Goal: Transaction & Acquisition: Purchase product/service

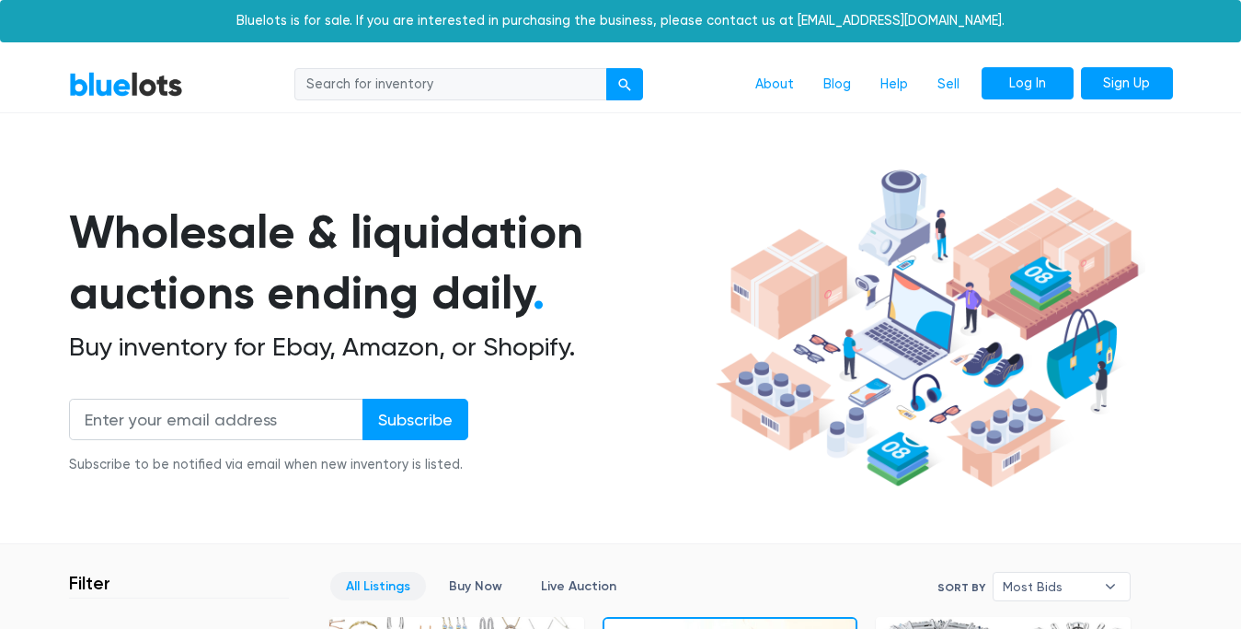
click at [1004, 76] on link "Log In" at bounding box center [1028, 83] width 92 height 33
click at [1022, 79] on link "Log In" at bounding box center [1028, 83] width 92 height 33
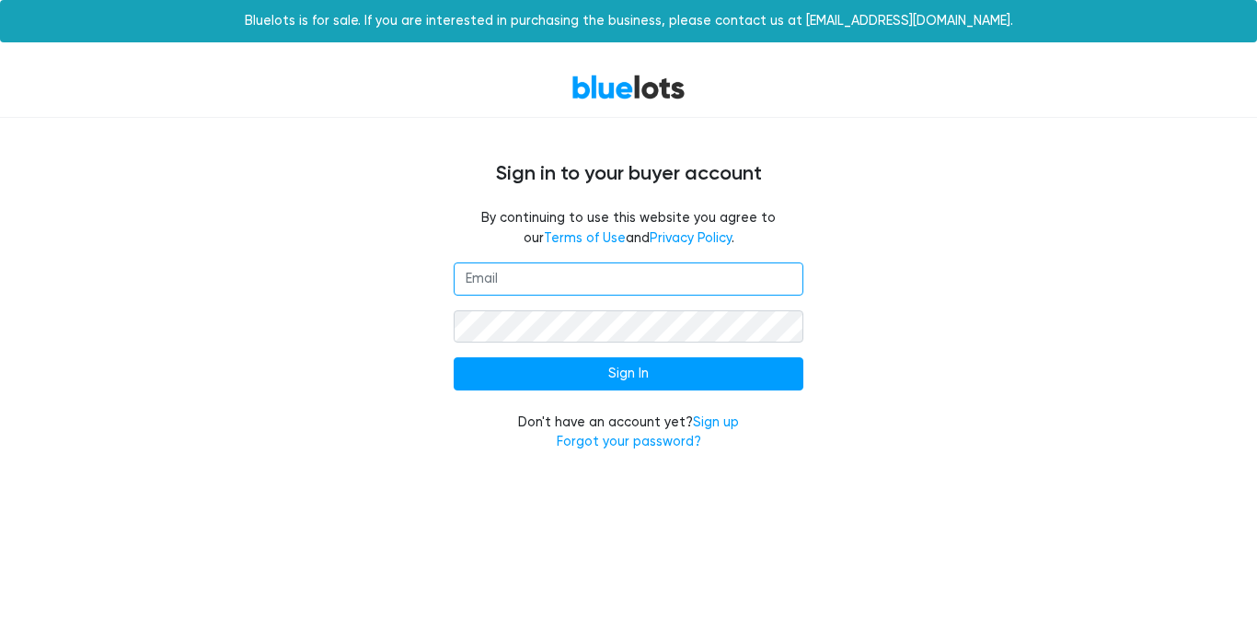
click at [542, 287] on input "email" at bounding box center [629, 278] width 350 height 33
type input "sflower112@protonmail.com"
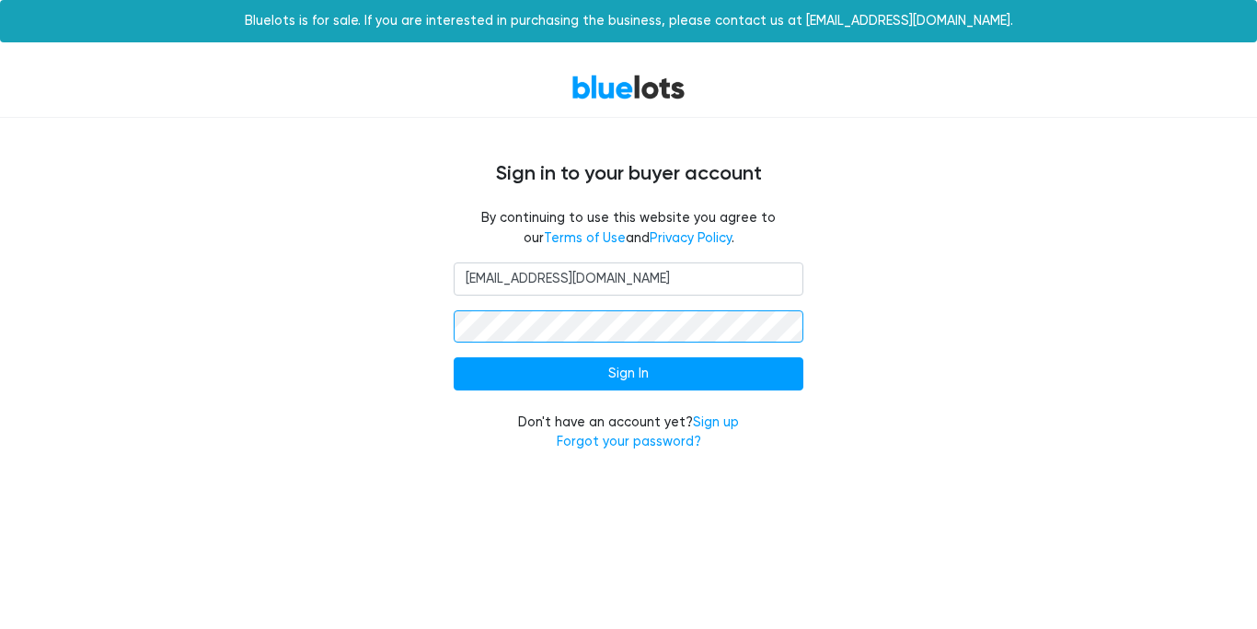
click at [454, 357] on input "Sign In" at bounding box center [629, 373] width 350 height 33
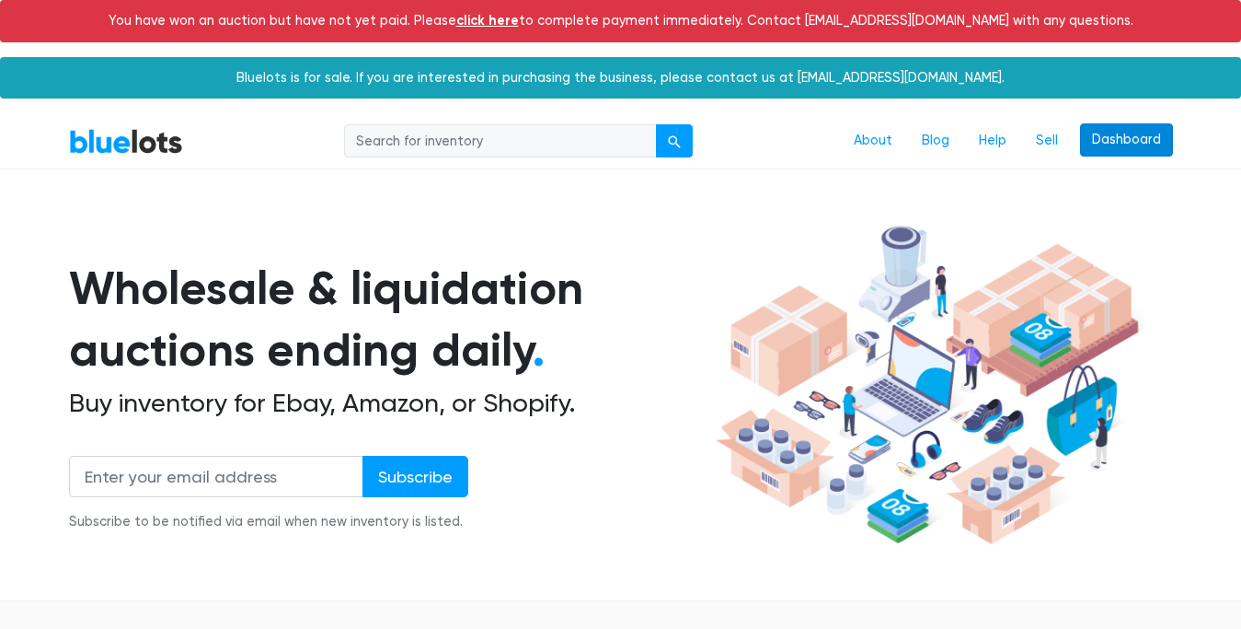
click at [1089, 138] on link "Dashboard" at bounding box center [1126, 139] width 93 height 33
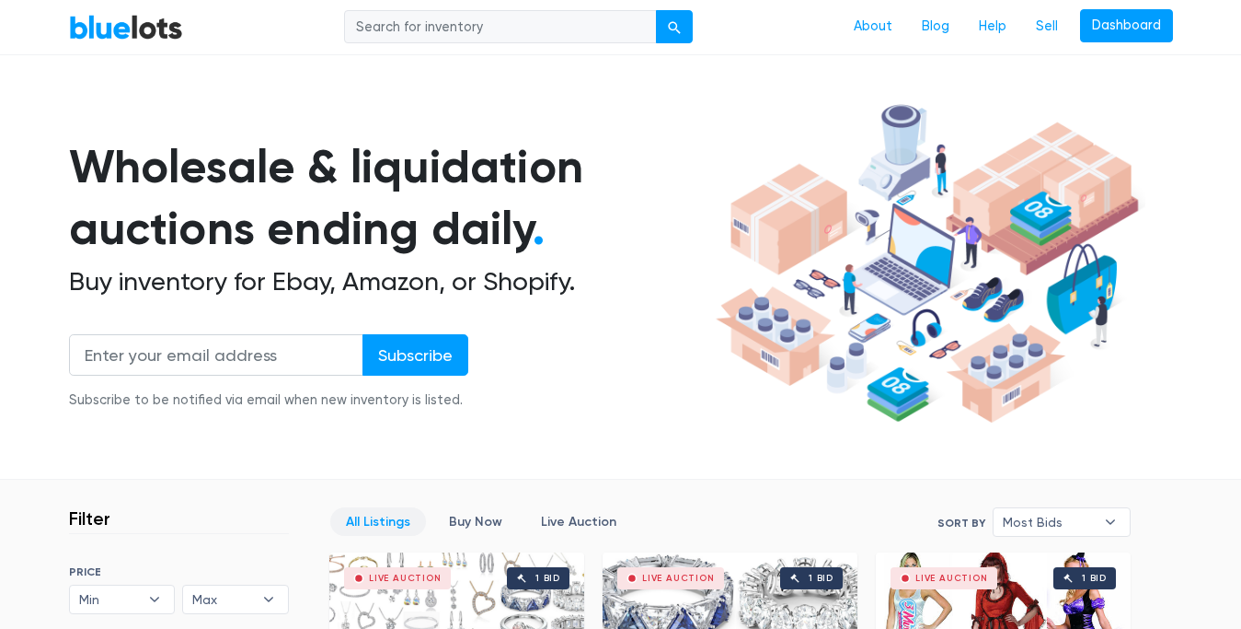
scroll to position [138, 0]
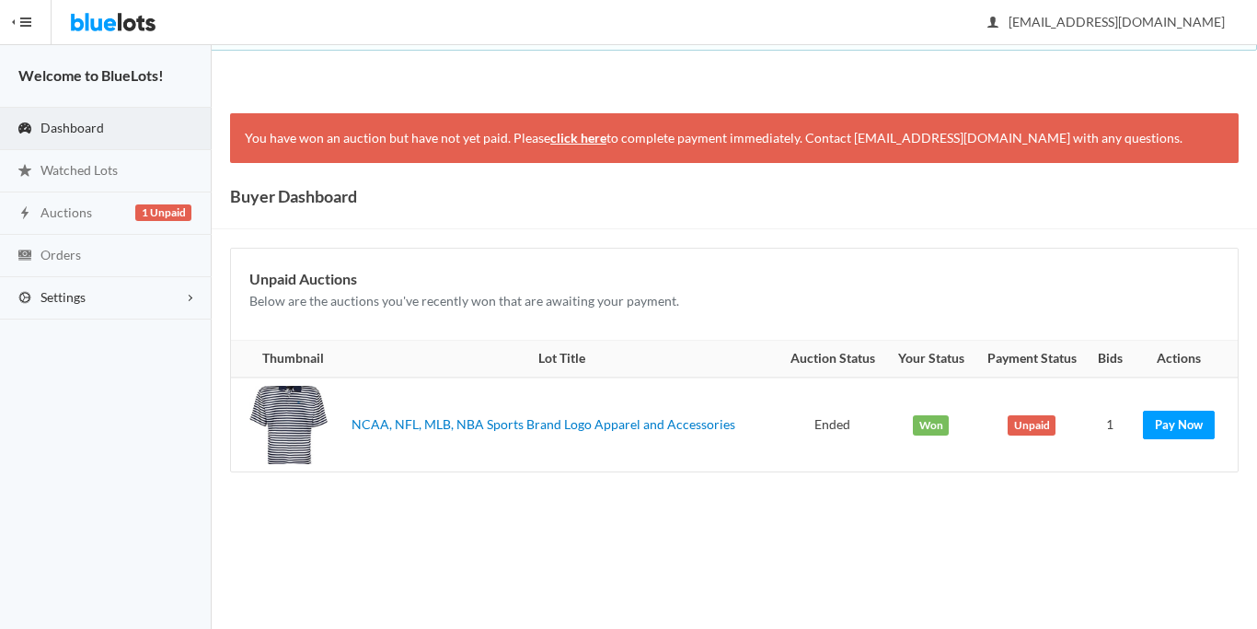
click at [110, 289] on link "Settings" at bounding box center [106, 298] width 212 height 42
click at [110, 334] on span "Buyer Profile Incomplete" at bounding box center [77, 336] width 75 height 16
click at [98, 374] on span "Addresses" at bounding box center [69, 369] width 59 height 16
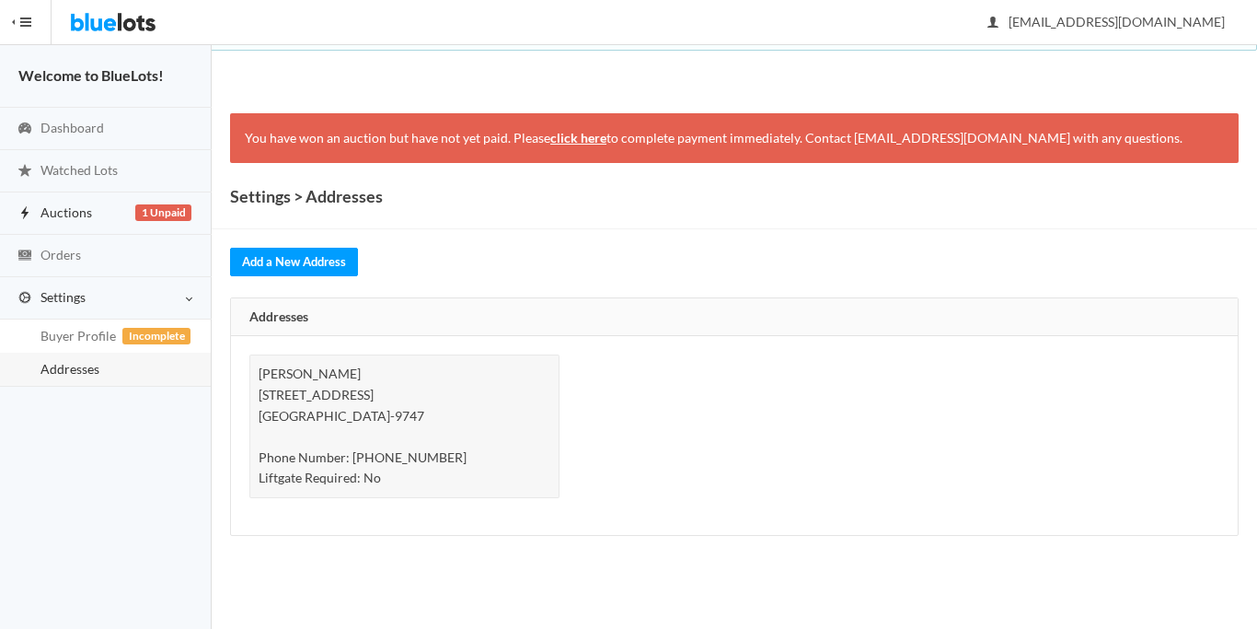
click at [166, 213] on span "1 Unpaid" at bounding box center [163, 212] width 56 height 17
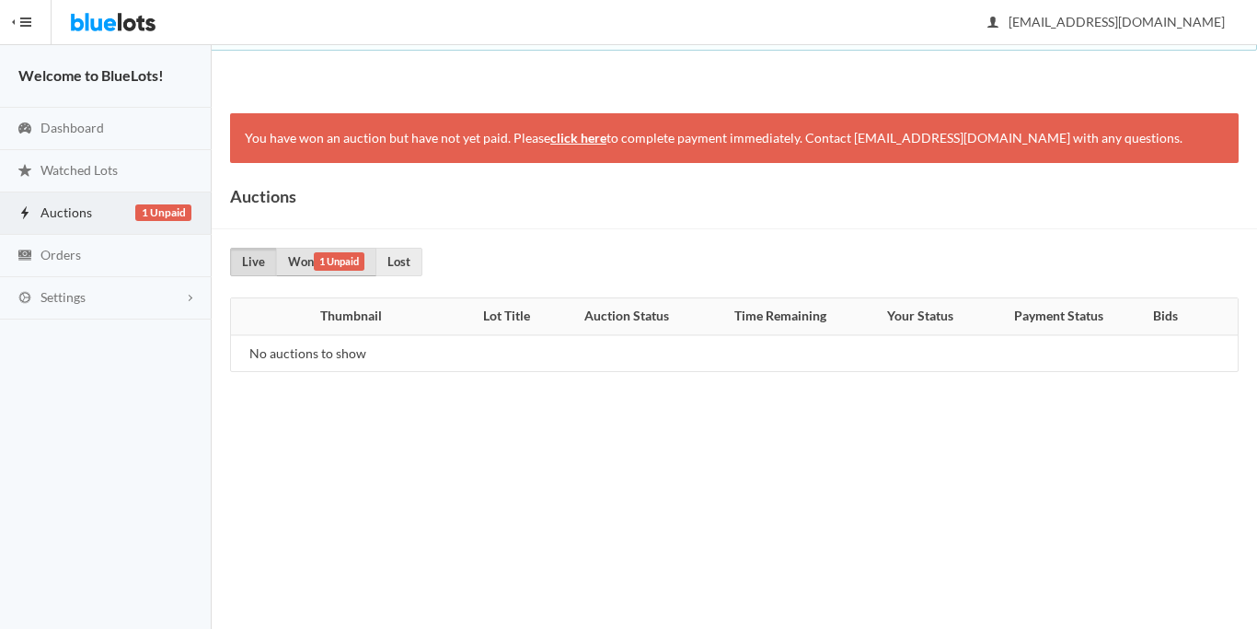
click at [312, 266] on link "Won 1 Unpaid" at bounding box center [326, 262] width 100 height 29
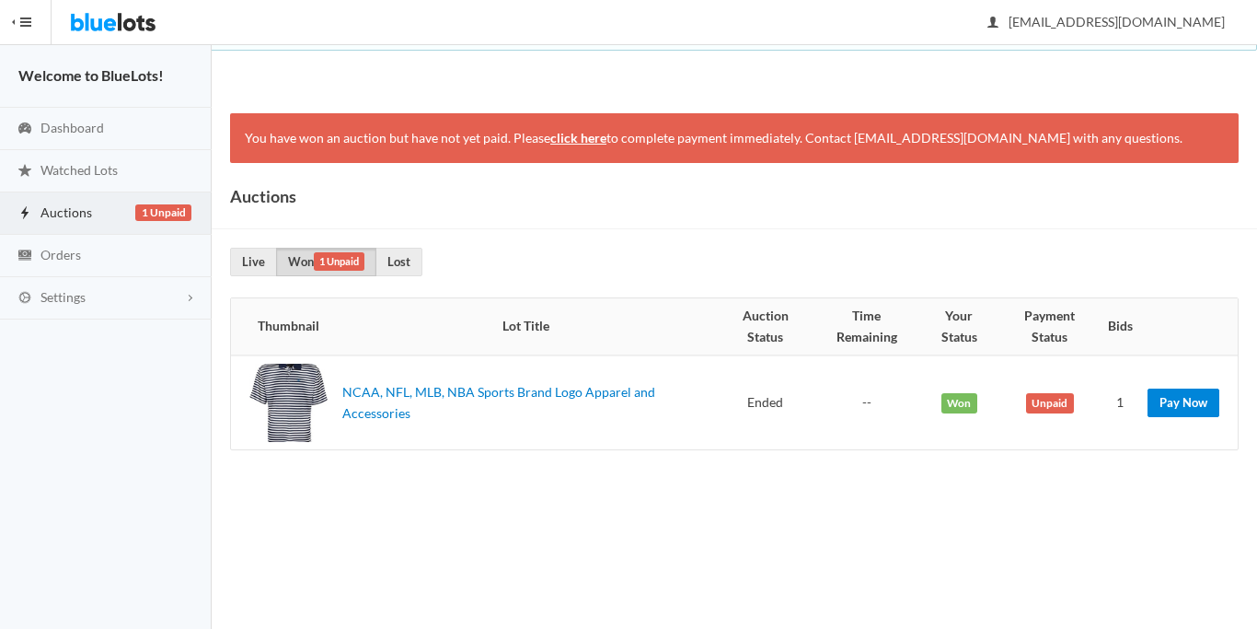
click at [1211, 398] on link "Pay Now" at bounding box center [1184, 402] width 72 height 29
click at [137, 15] on img at bounding box center [113, 22] width 87 height 44
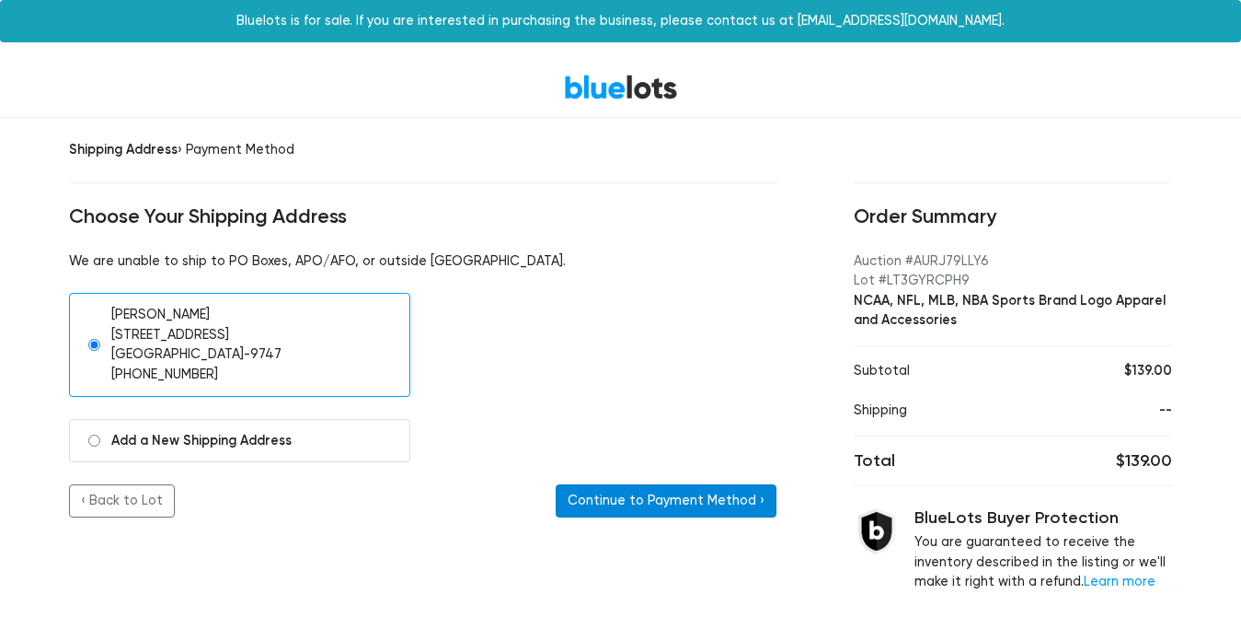
click at [673, 490] on button "Continue to Payment Method ›" at bounding box center [666, 500] width 221 height 33
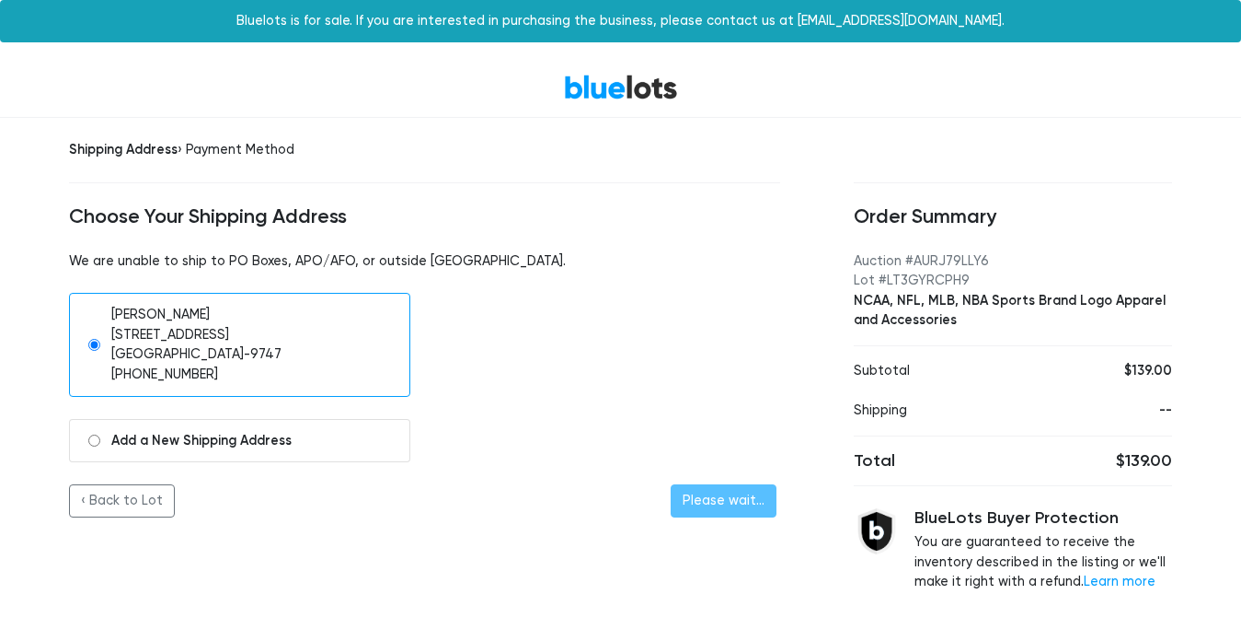
scroll to position [25, 0]
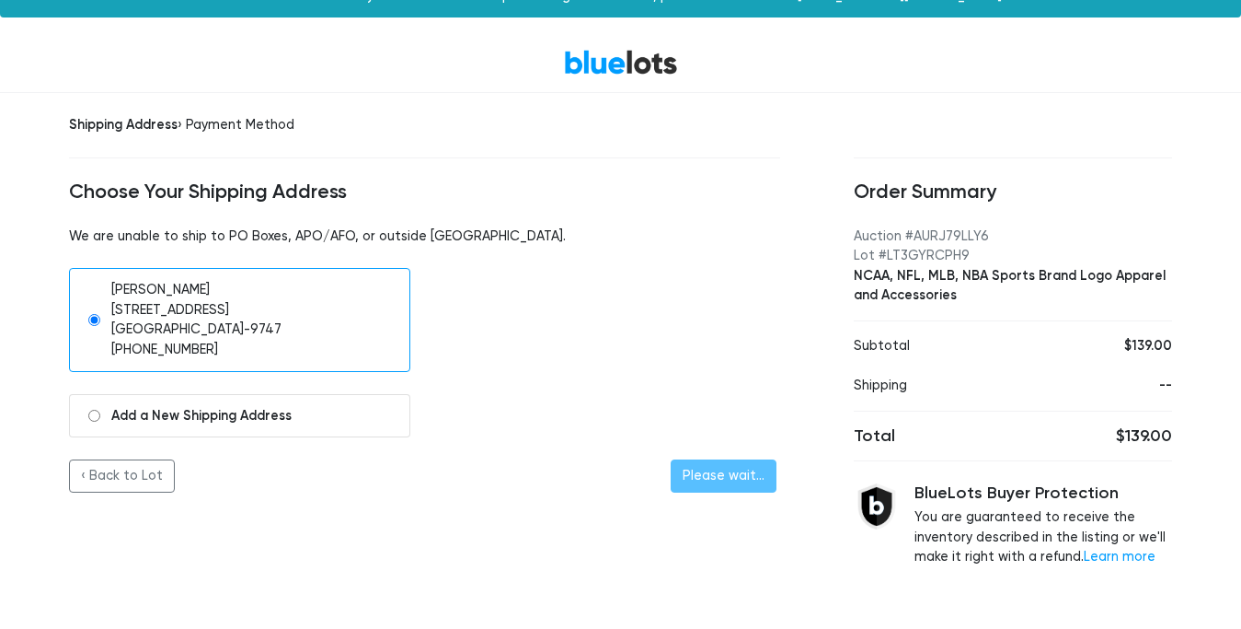
click at [429, 353] on div "Gene Hochelter 12080 County Road 20 Fayette, OH 43521-9747 (910) 315-4315" at bounding box center [424, 319] width 739 height 103
click at [133, 293] on div "Gene Hochelter 12080 County Road 20 Fayette, OH 43521-9747 (910) 315-4315" at bounding box center [196, 319] width 170 height 79
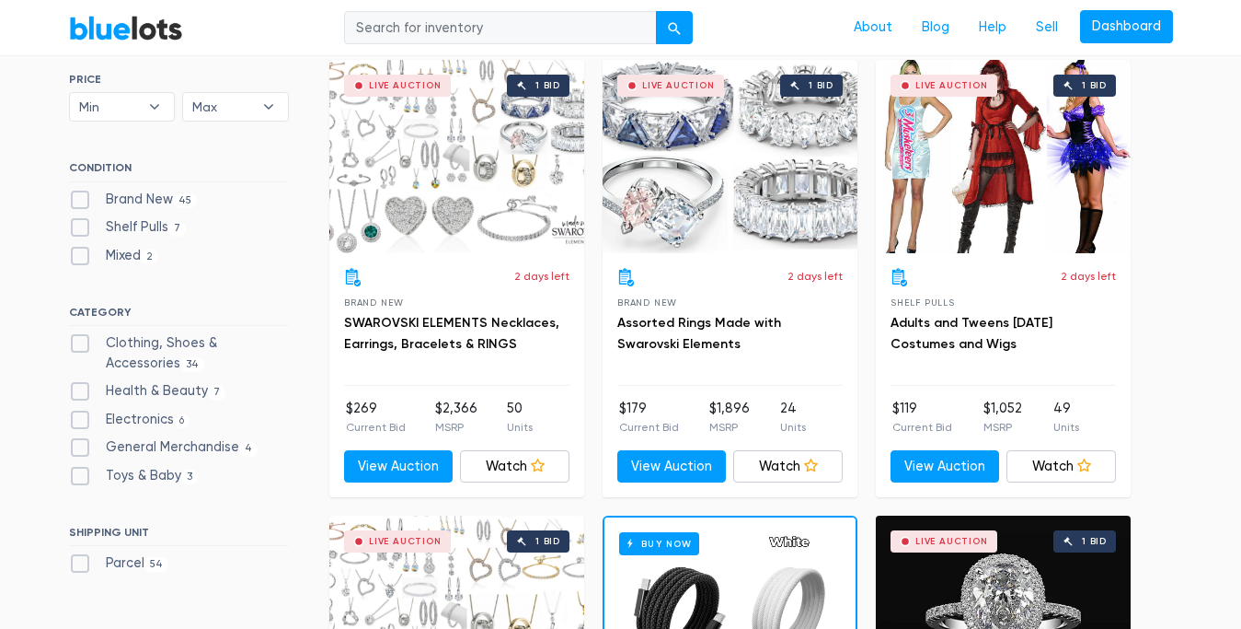
scroll to position [616, 0]
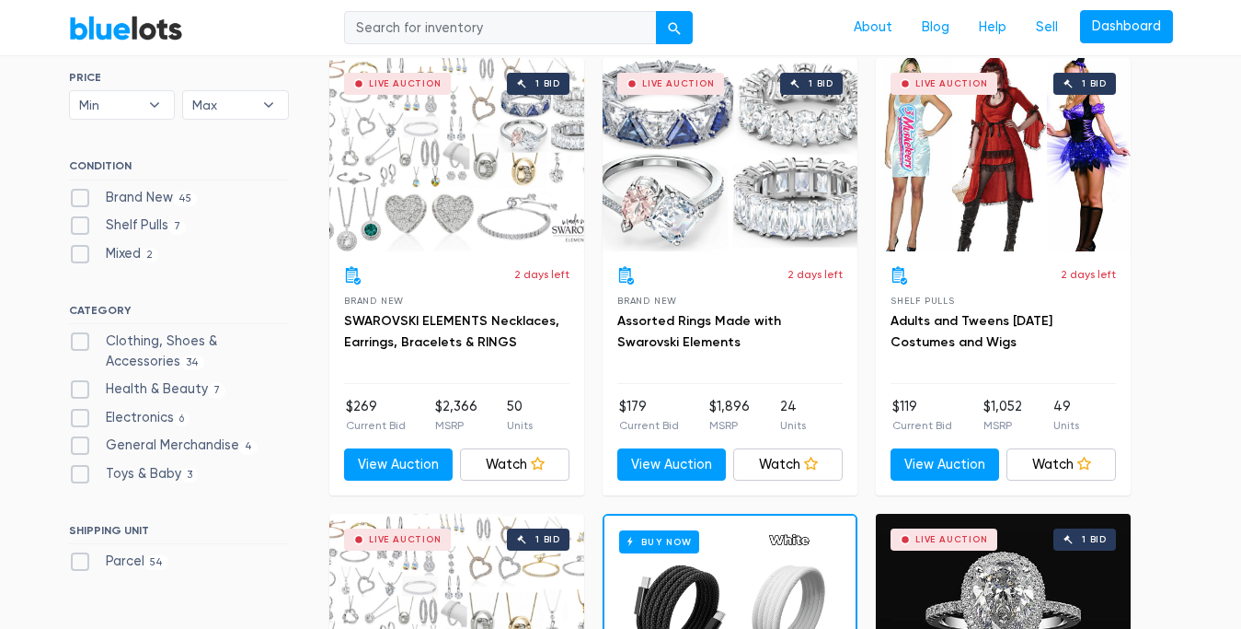
click at [75, 415] on label "Electronics 6" at bounding box center [129, 418] width 121 height 20
click at [75, 415] on input "Electronics 6" at bounding box center [75, 414] width 12 height 12
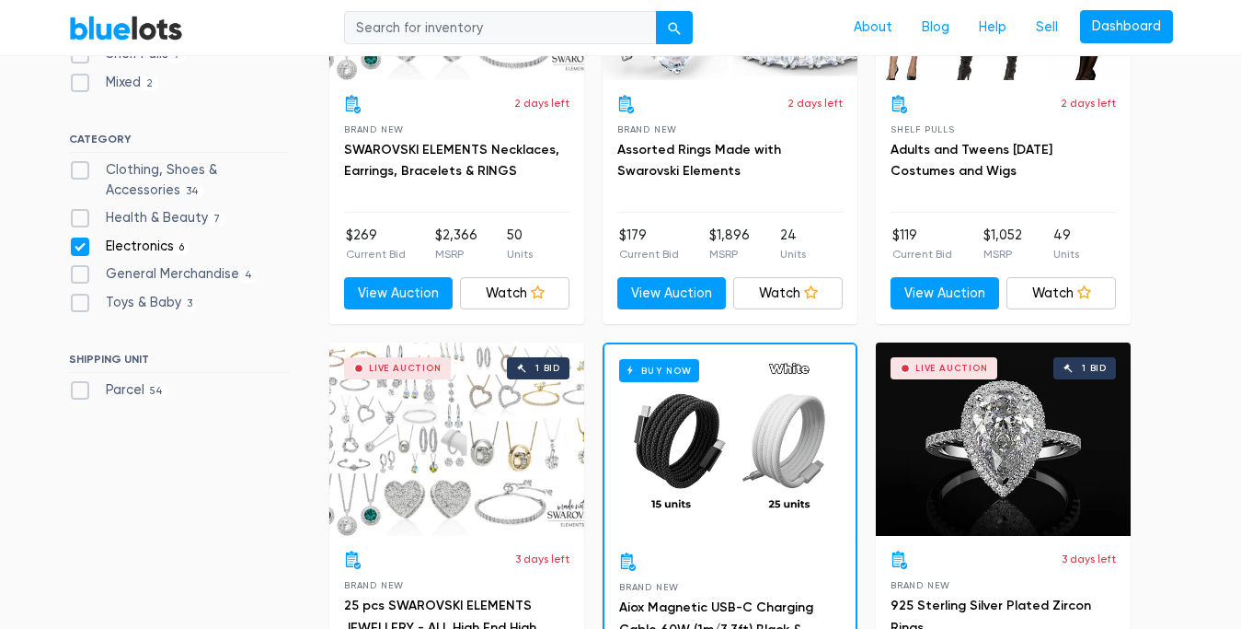
scroll to position [790, 0]
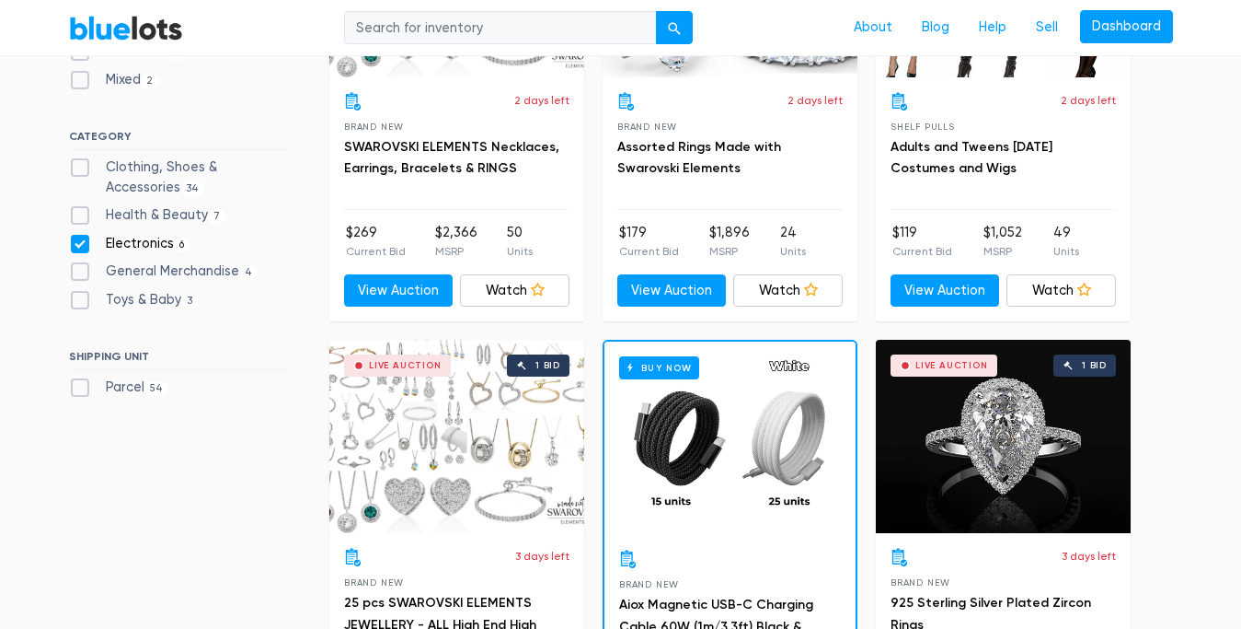
click at [159, 243] on label "Electronics 6" at bounding box center [129, 244] width 121 height 20
click at [81, 243] on input "Electronics 6" at bounding box center [75, 240] width 12 height 12
click at [159, 243] on label "Electronics 6" at bounding box center [129, 244] width 121 height 20
click at [81, 243] on input "Electronics 6" at bounding box center [75, 240] width 12 height 12
checkbox input "true"
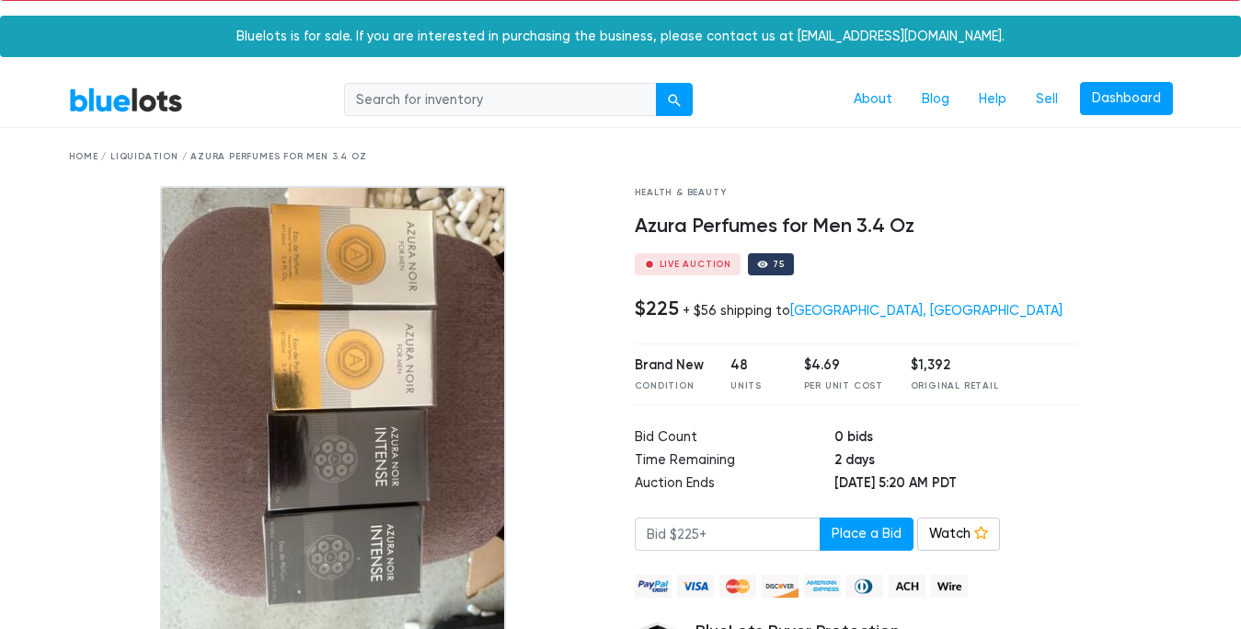
scroll to position [40, 0]
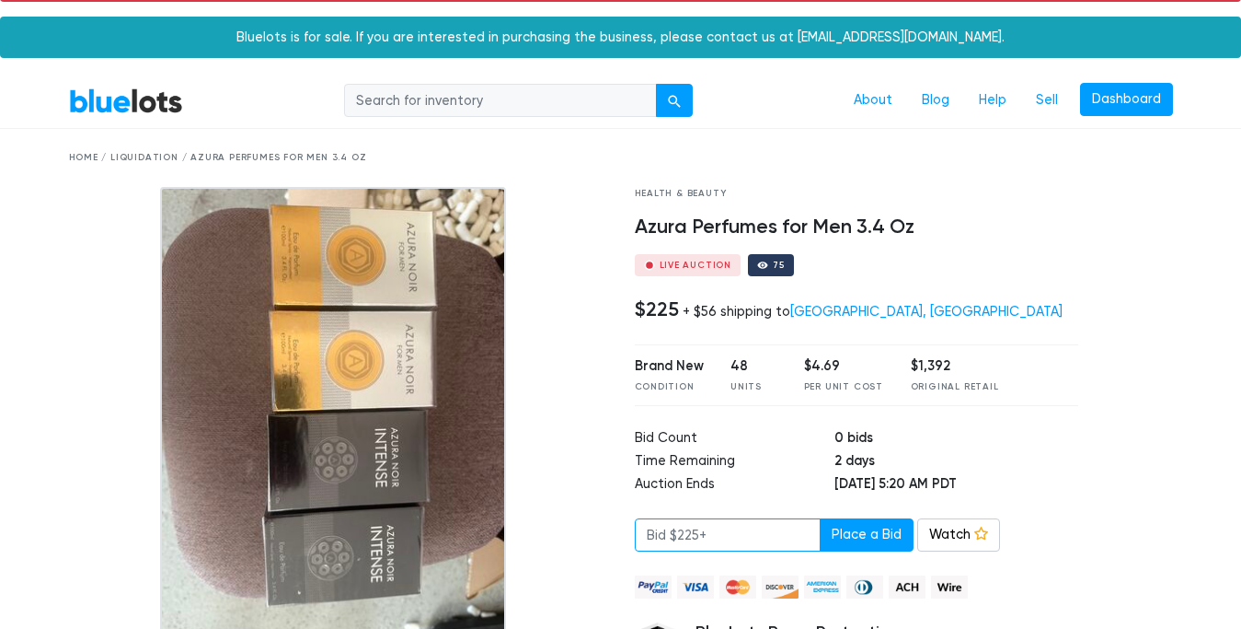
click at [750, 527] on input "number" at bounding box center [728, 534] width 186 height 33
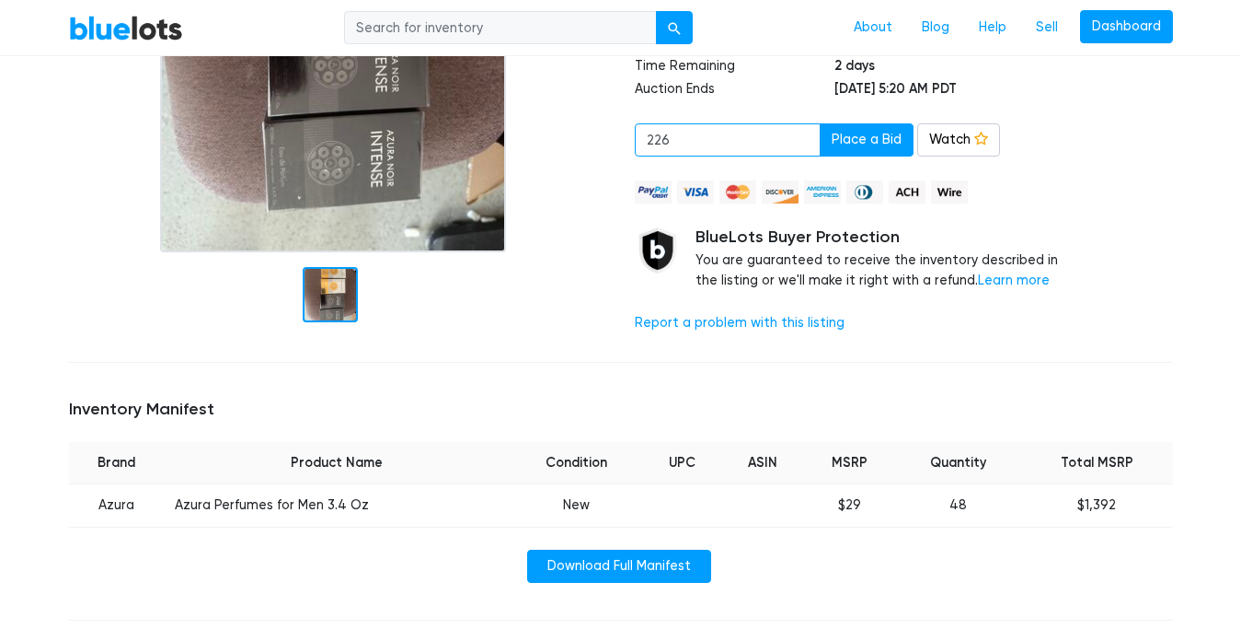
scroll to position [451, 0]
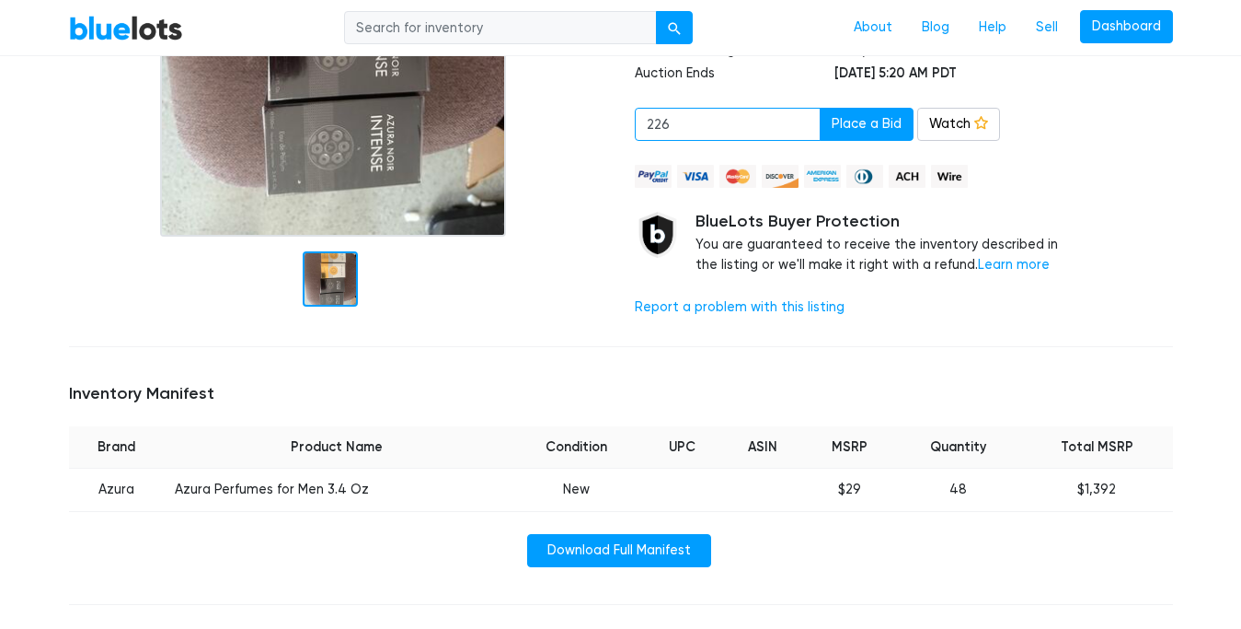
type input "226"
click at [272, 491] on td "Azura Perfumes for Men 3.4 Oz" at bounding box center [336, 489] width 345 height 43
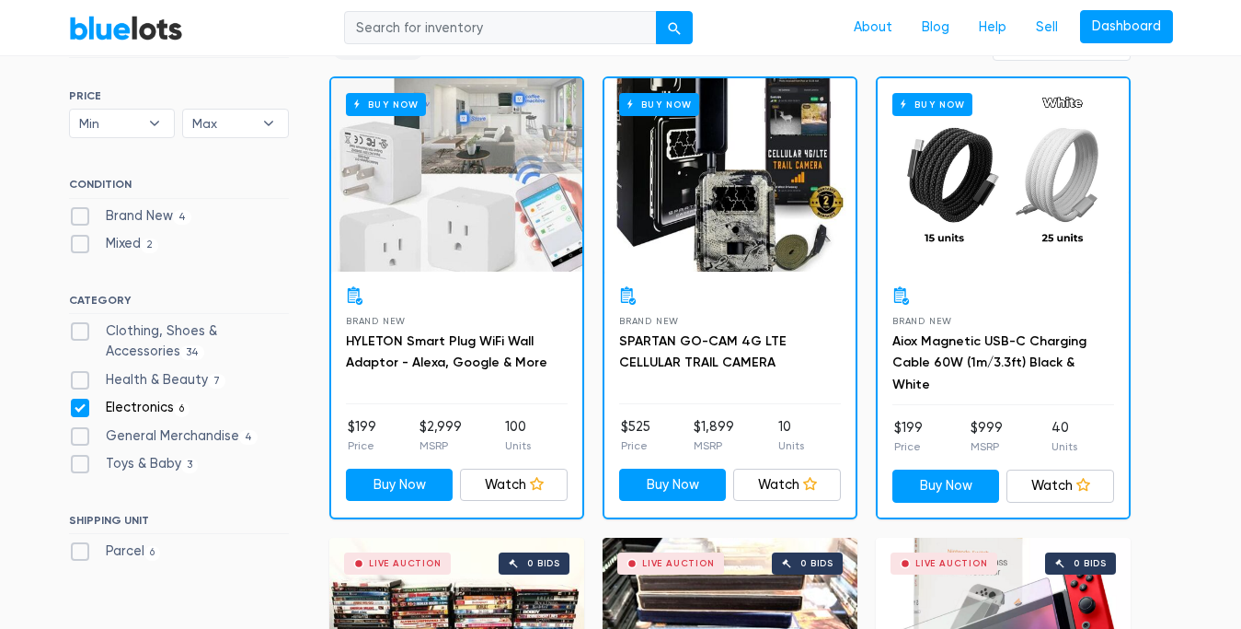
scroll to position [610, 0]
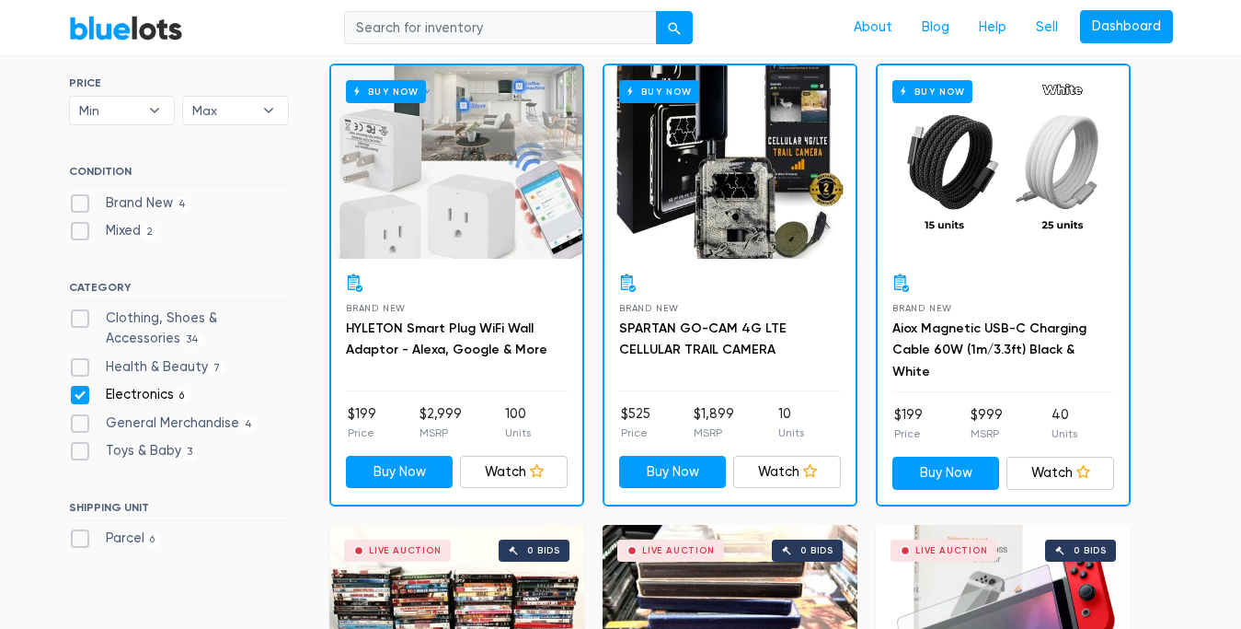
click at [80, 390] on label "Electronics 6" at bounding box center [129, 395] width 121 height 20
click at [80, 390] on input "Electronics 6" at bounding box center [75, 391] width 12 height 12
checkbox input "false"
click at [80, 363] on label "Health & Beauty 7" at bounding box center [147, 367] width 157 height 20
click at [80, 363] on Beauty"] "Health & Beauty 7" at bounding box center [75, 363] width 12 height 12
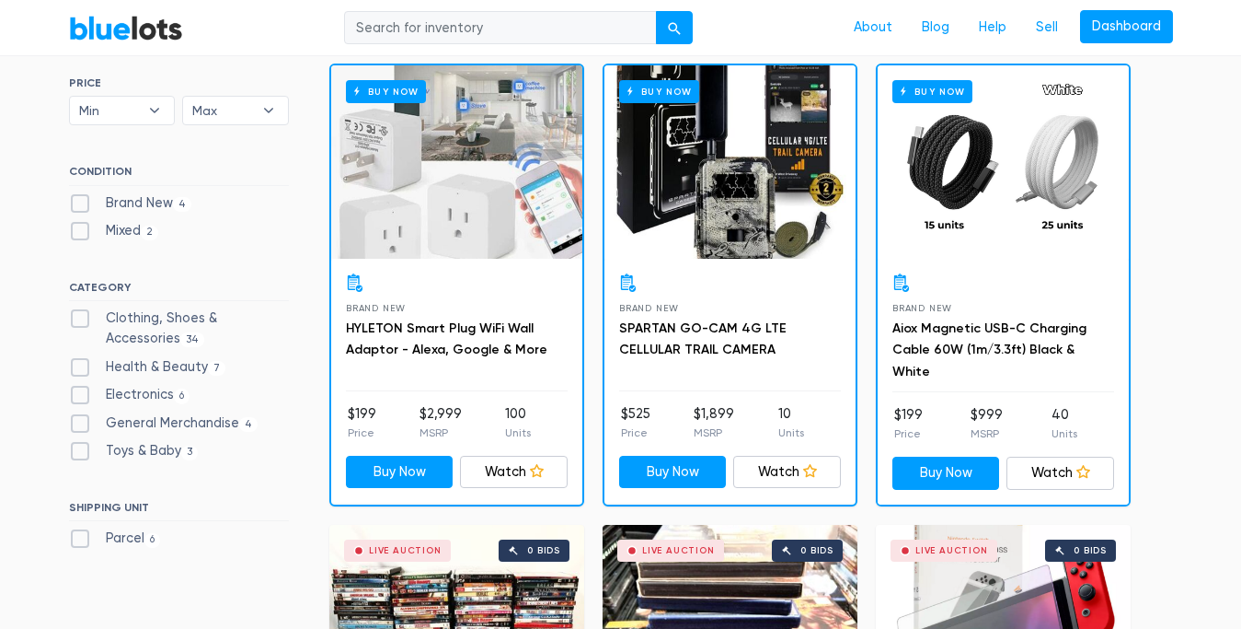
checkbox Beauty"] "true"
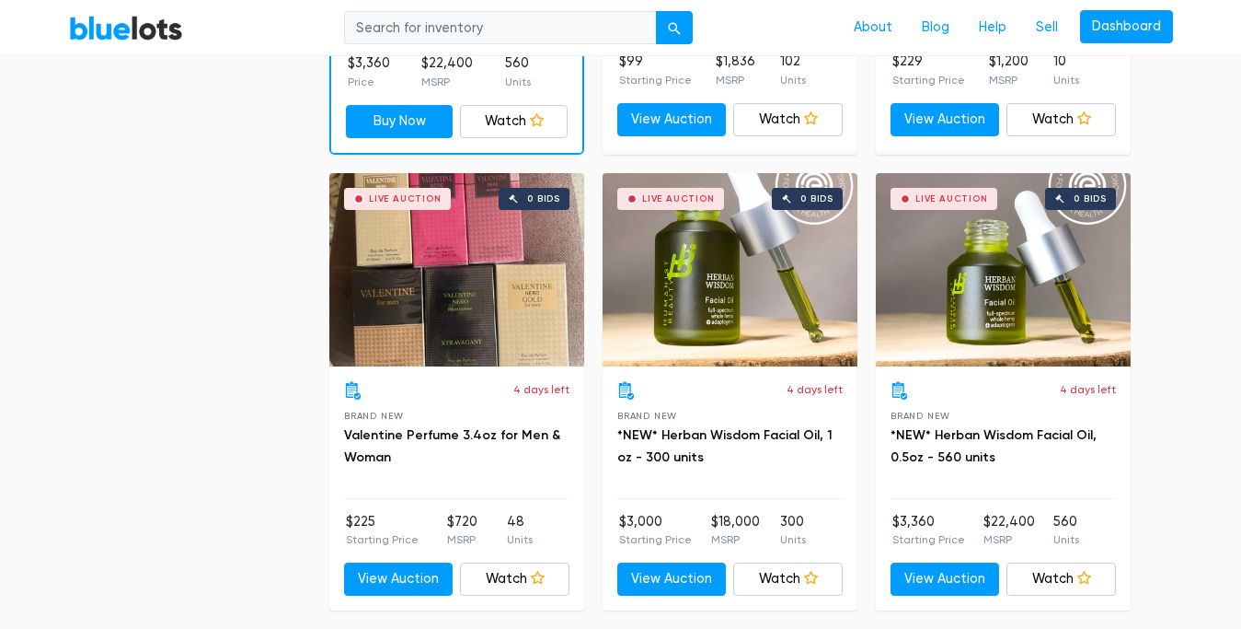
scroll to position [1869, 0]
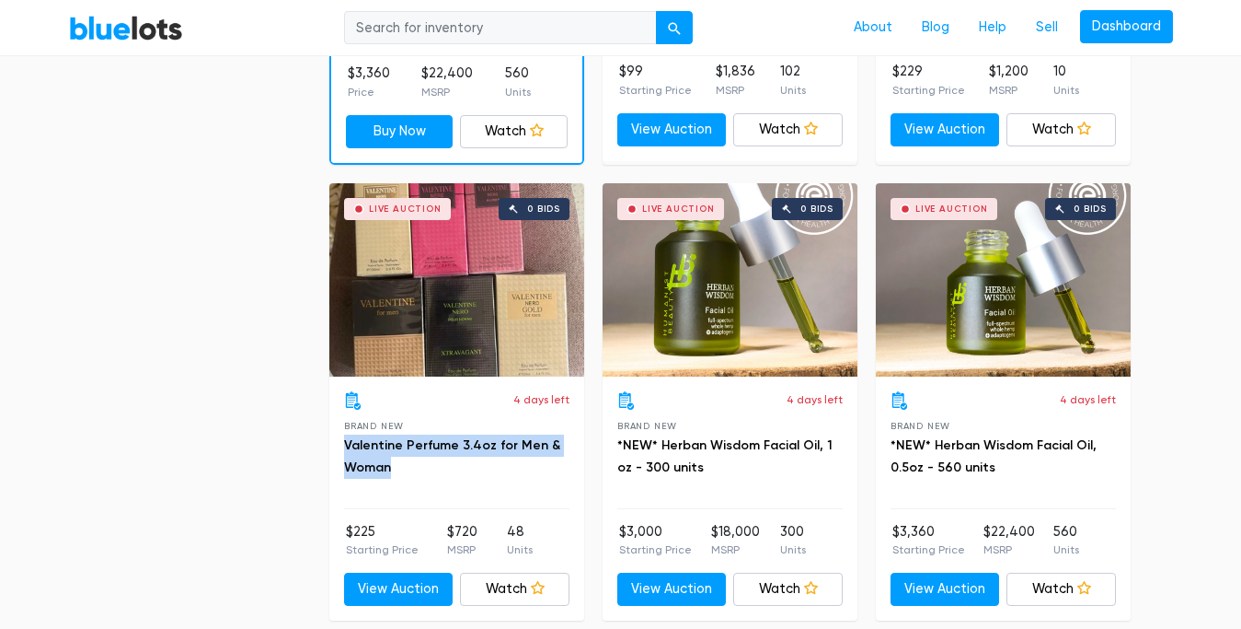
drag, startPoint x: 328, startPoint y: 445, endPoint x: 394, endPoint y: 469, distance: 70.4
copy link "Valentine Perfume 3.4oz for Men & Woman"
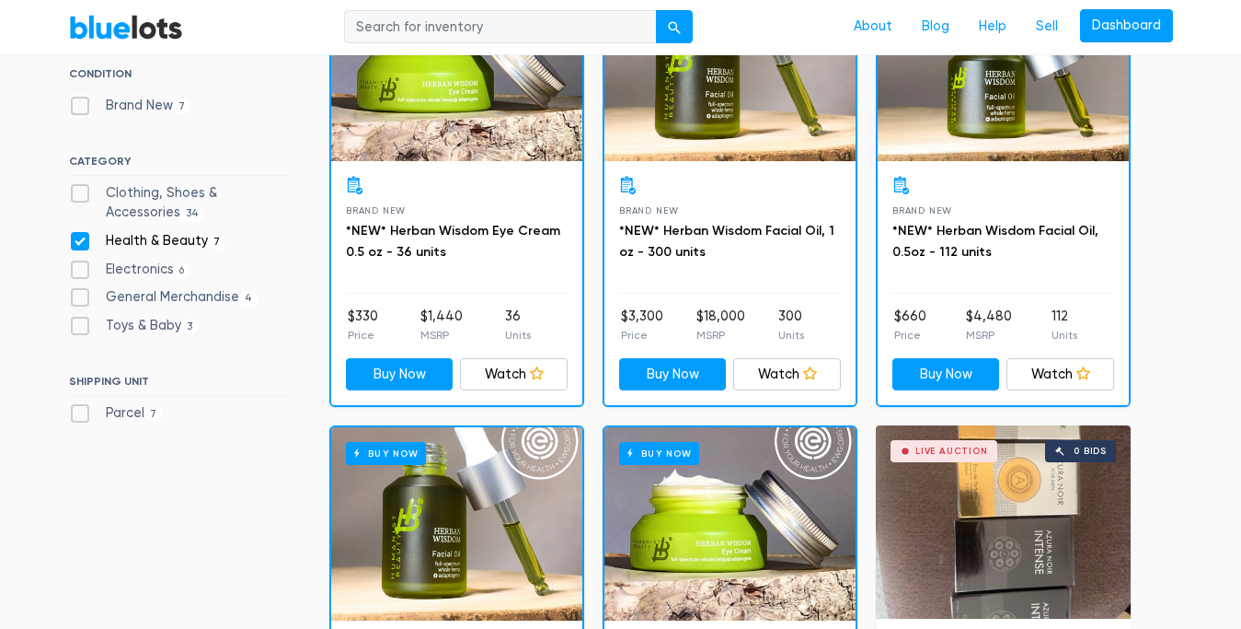
scroll to position [710, 0]
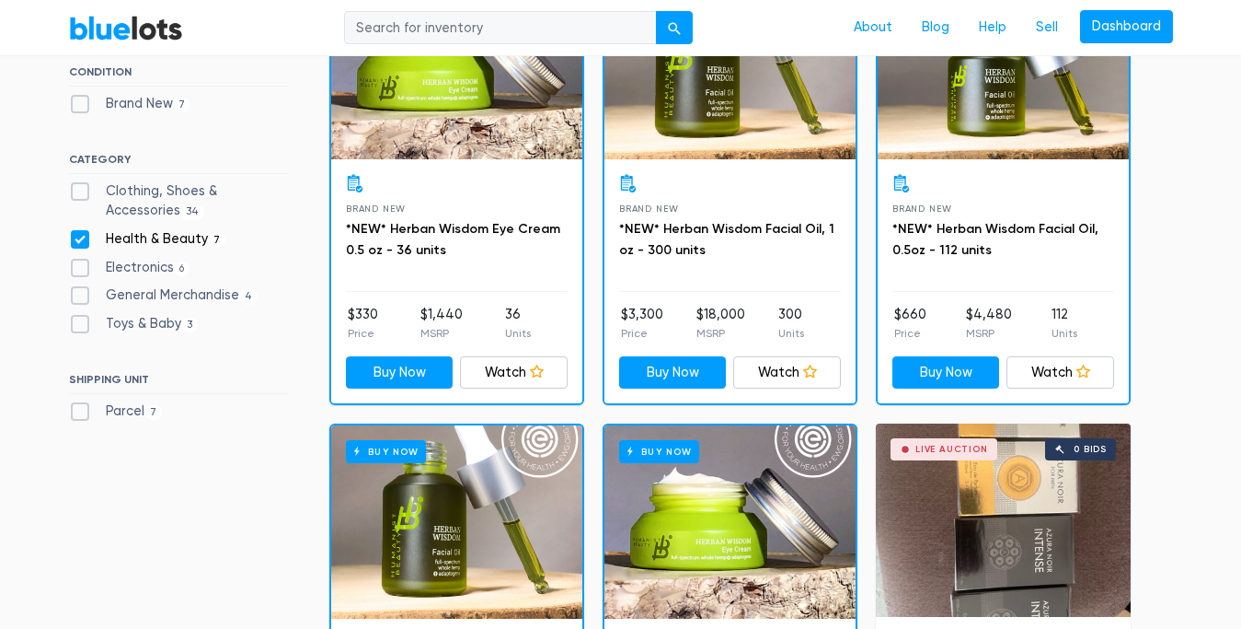
click at [73, 237] on label "Health & Beauty 7" at bounding box center [147, 239] width 157 height 20
click at [73, 237] on Beauty"] "Health & Beauty 7" at bounding box center [75, 235] width 12 height 12
checkbox Beauty"] "false"
click at [80, 189] on label "Clothing, Shoes & Accessories 34" at bounding box center [179, 201] width 220 height 40
click at [80, 189] on Accessories"] "Clothing, Shoes & Accessories 34" at bounding box center [75, 187] width 12 height 12
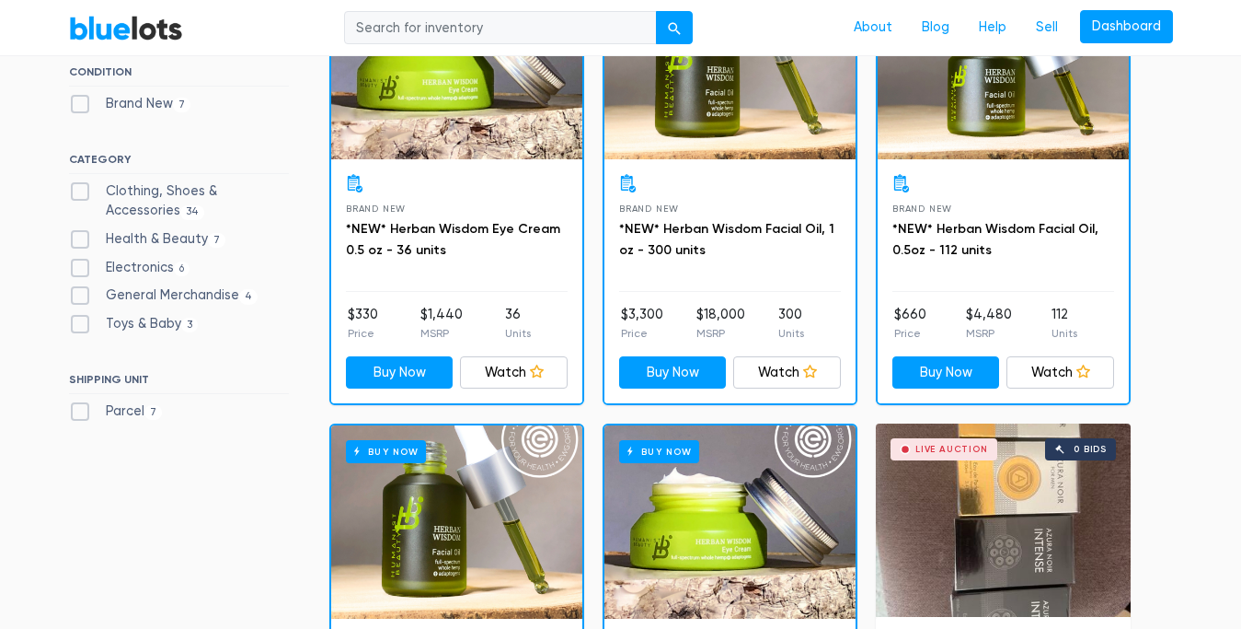
checkbox Accessories"] "true"
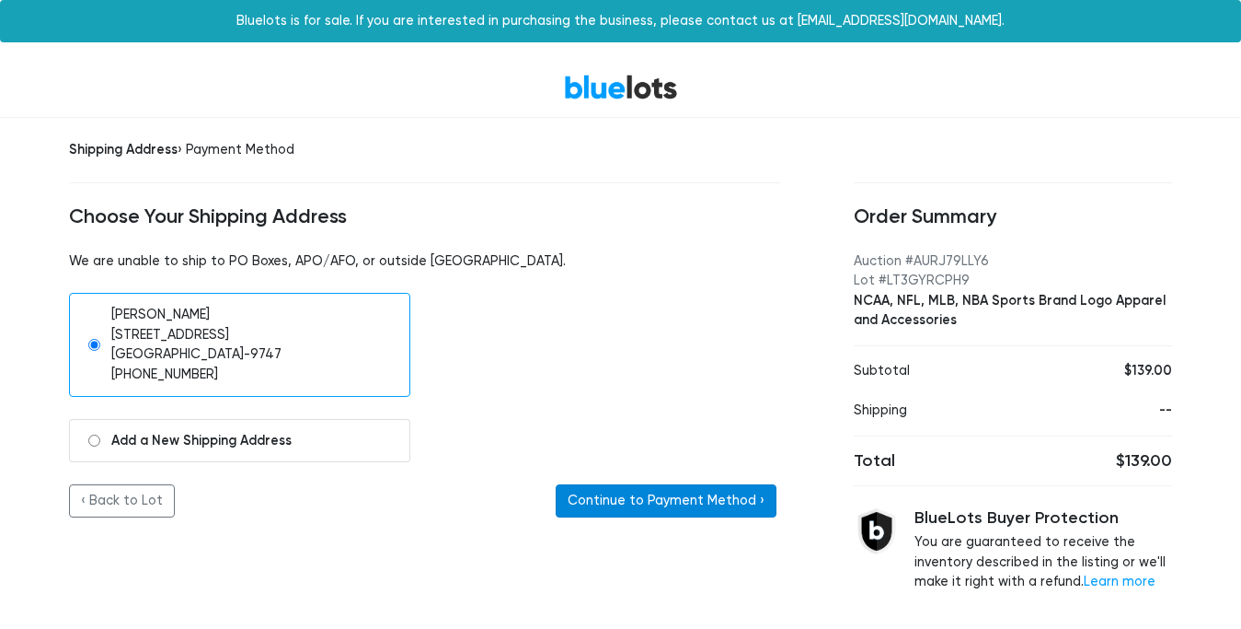
click at [603, 500] on button "Continue to Payment Method ›" at bounding box center [666, 500] width 221 height 33
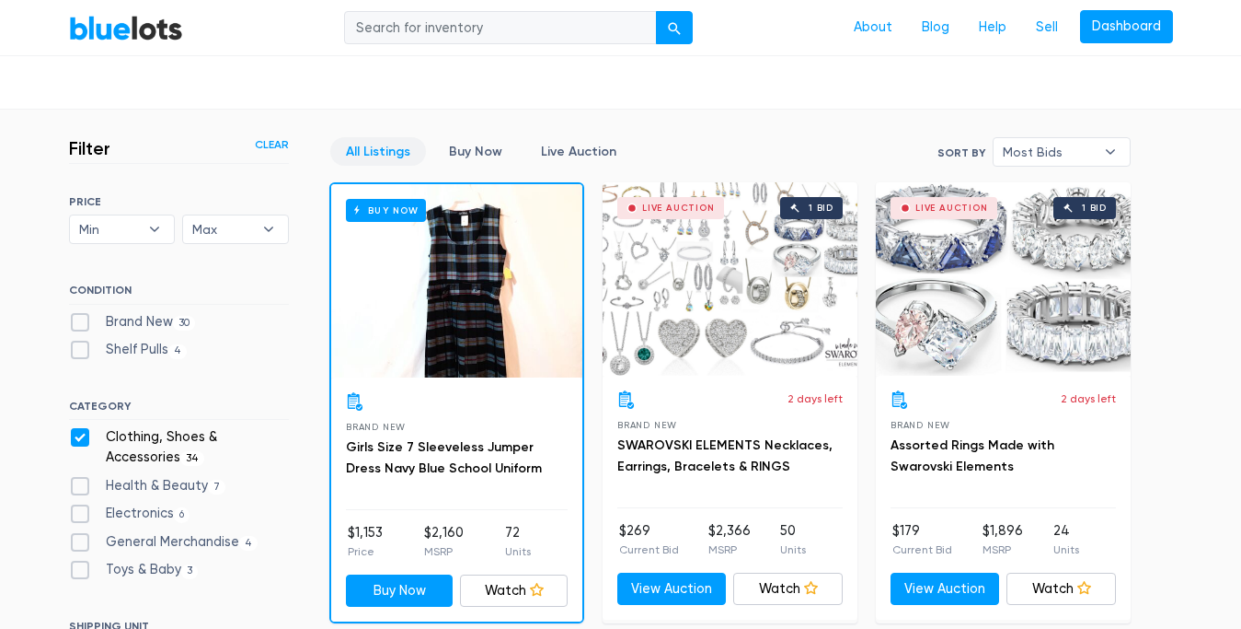
scroll to position [543, 0]
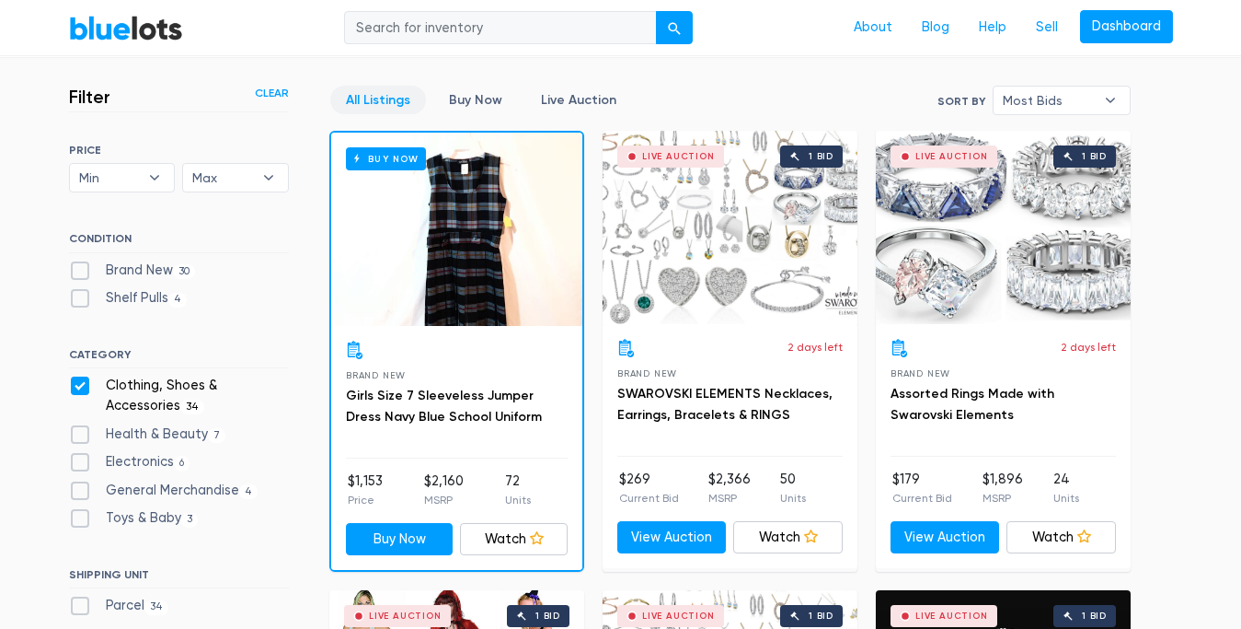
click at [144, 271] on label "Brand New 30" at bounding box center [132, 270] width 127 height 20
click at [81, 271] on New"] "Brand New 30" at bounding box center [75, 266] width 12 height 12
checkbox New"] "true"
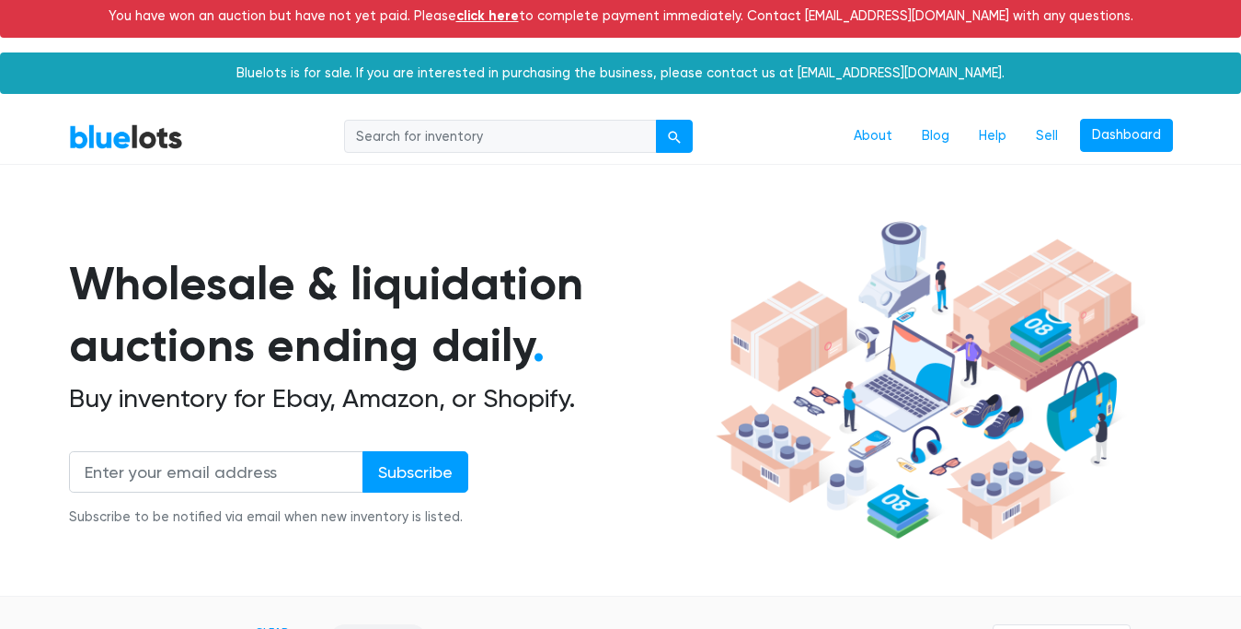
scroll to position [4, 0]
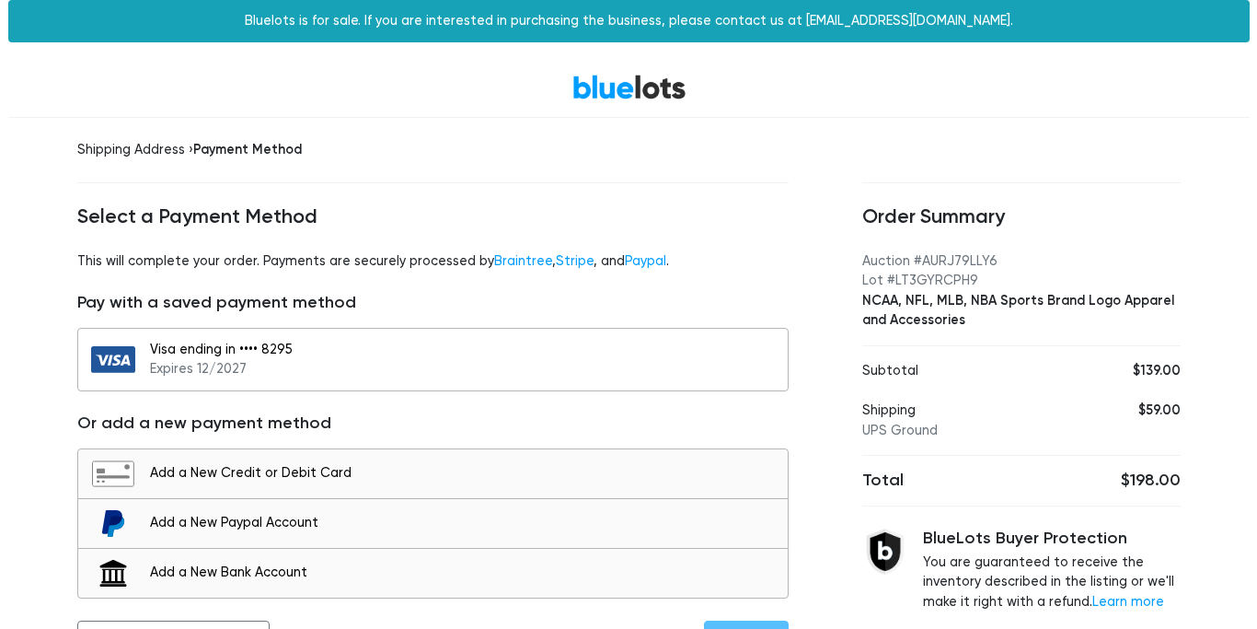
scroll to position [47, 0]
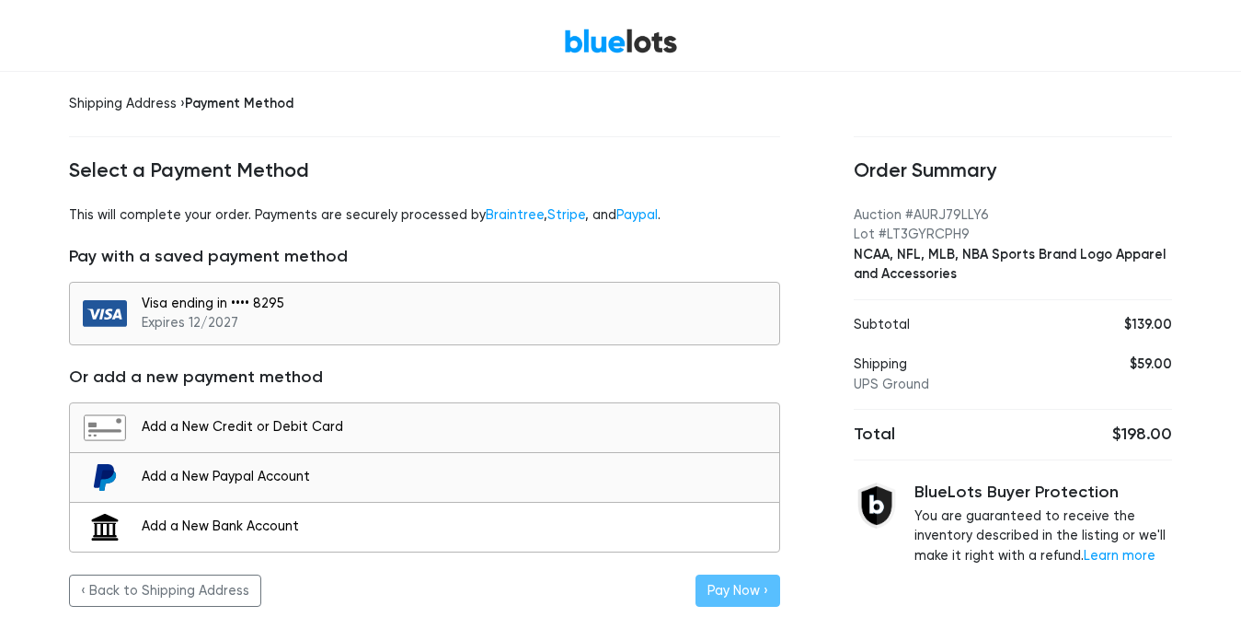
click at [518, 525] on div "Add a New Bank Account" at bounding box center [456, 526] width 629 height 20
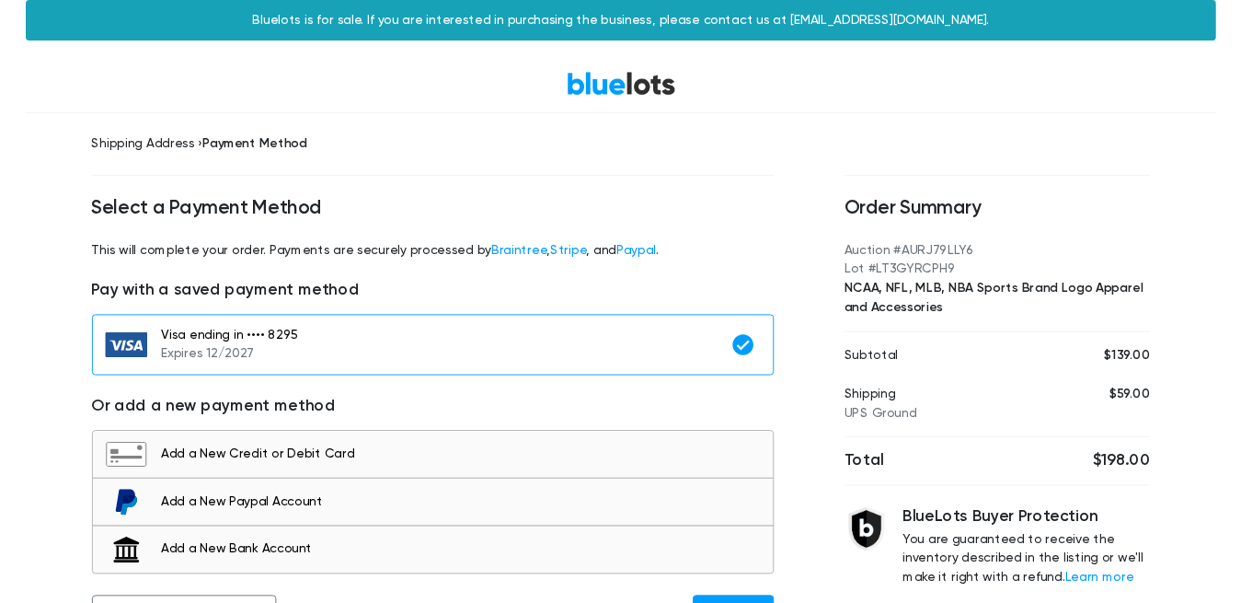
scroll to position [47, 0]
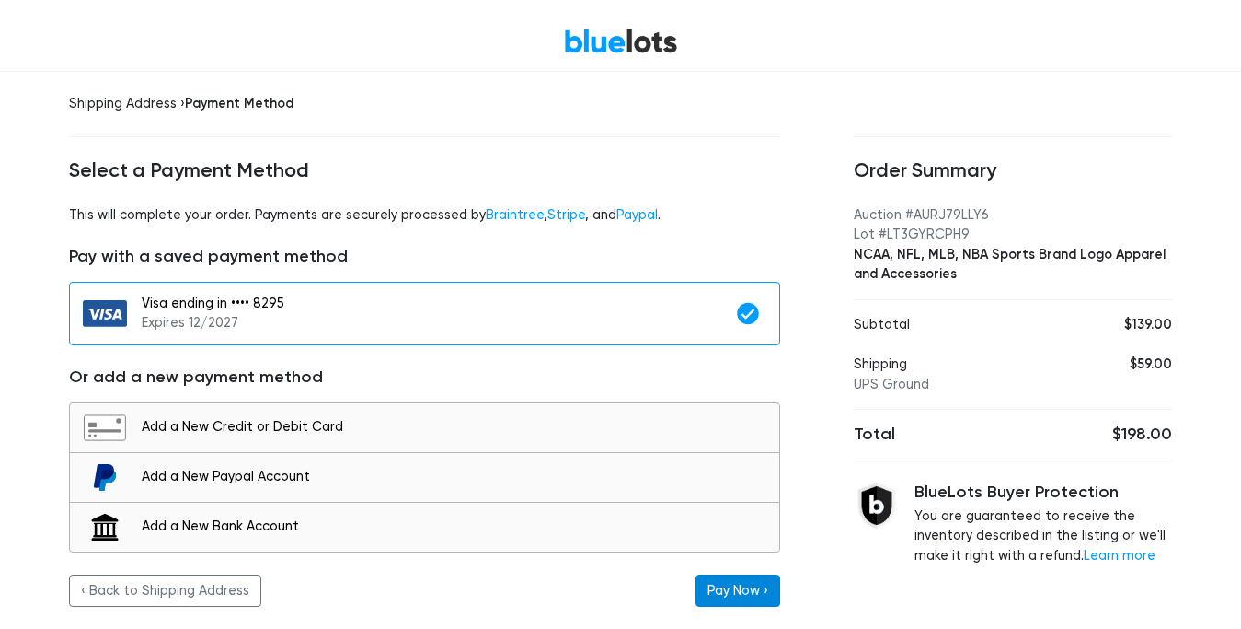
click at [739, 579] on div "Shipping Address › Payment Method Select a Payment Method This will complete yo…" at bounding box center [424, 350] width 785 height 557
click at [739, 579] on button "Pay Now ›" at bounding box center [738, 590] width 85 height 33
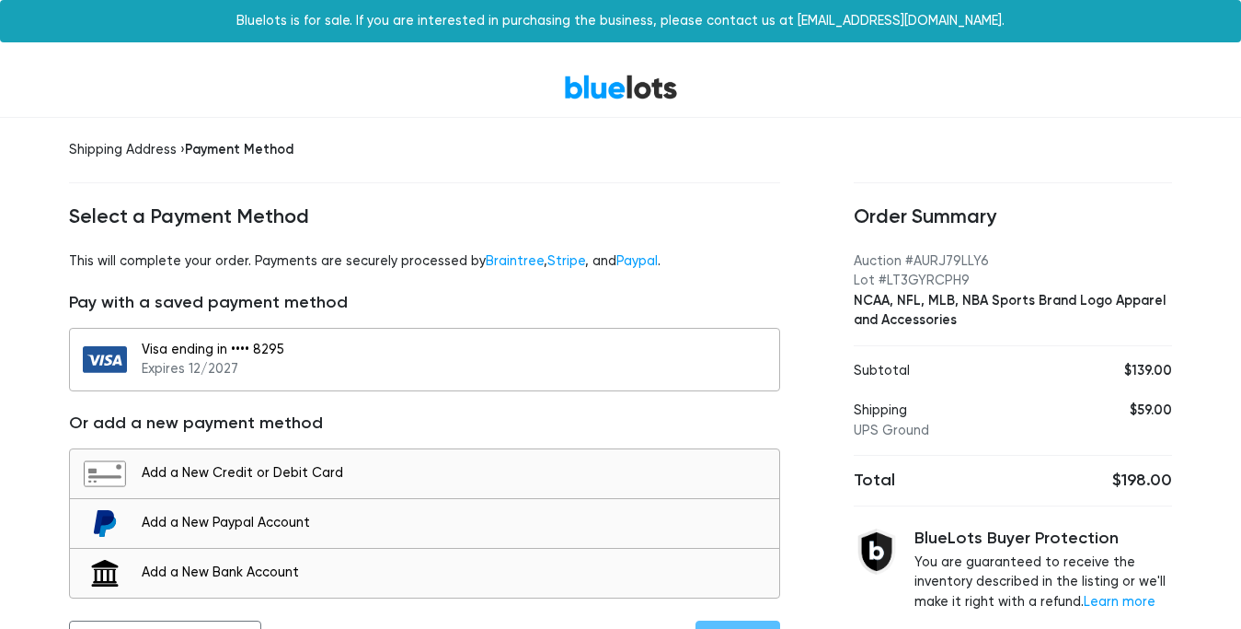
click at [562, 352] on div "Visa ending in •••• 8295 Expires 12/2027" at bounding box center [456, 360] width 629 height 40
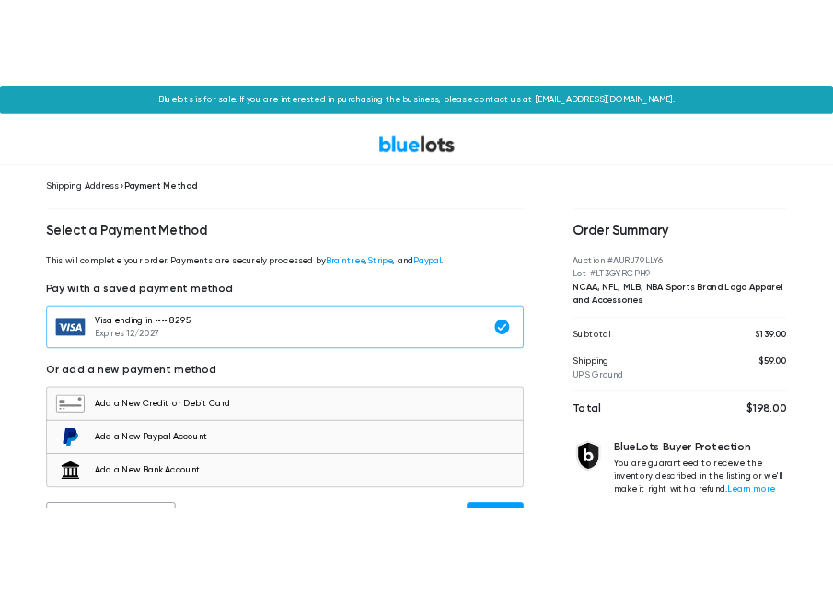
scroll to position [47, 0]
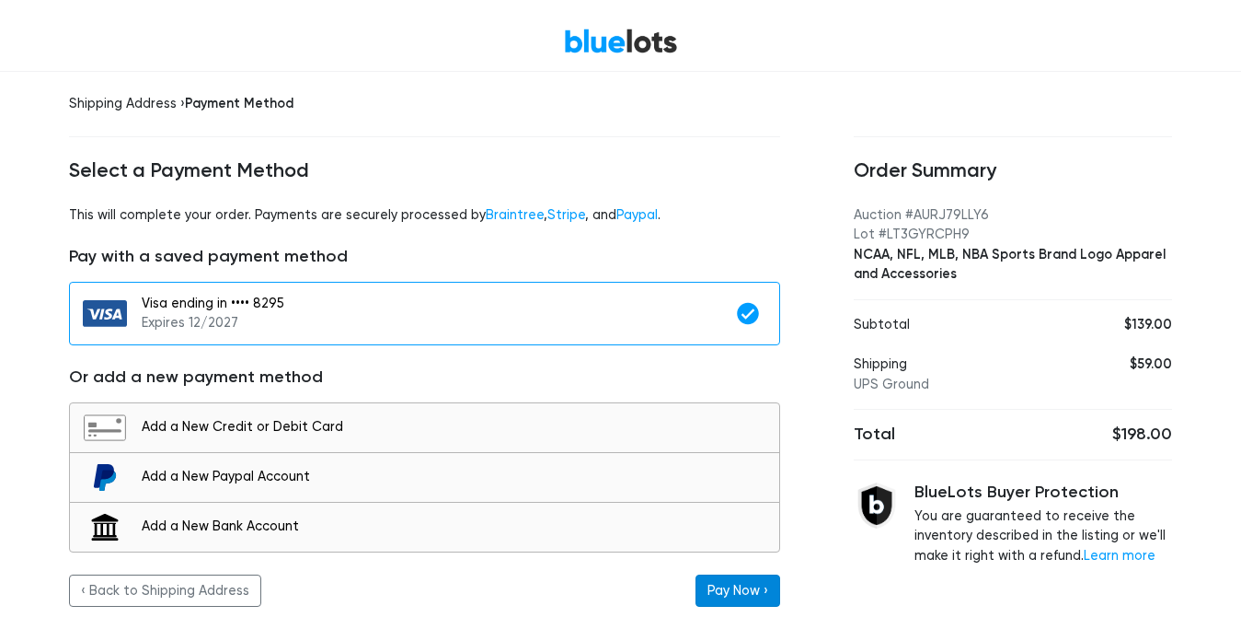
click at [726, 578] on button "Pay Now ›" at bounding box center [738, 590] width 85 height 33
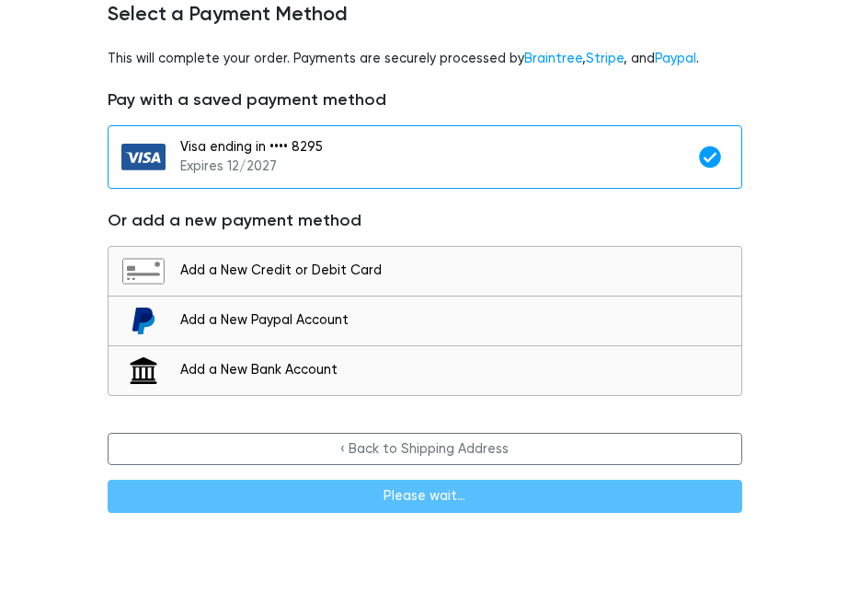
scroll to position [202, 0]
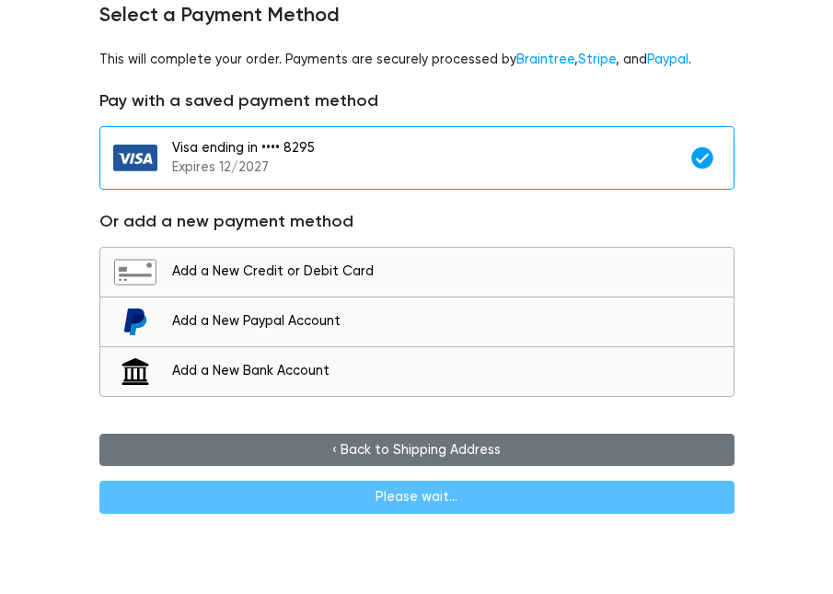
click at [376, 449] on link "‹ Back to Shipping Address" at bounding box center [416, 449] width 635 height 33
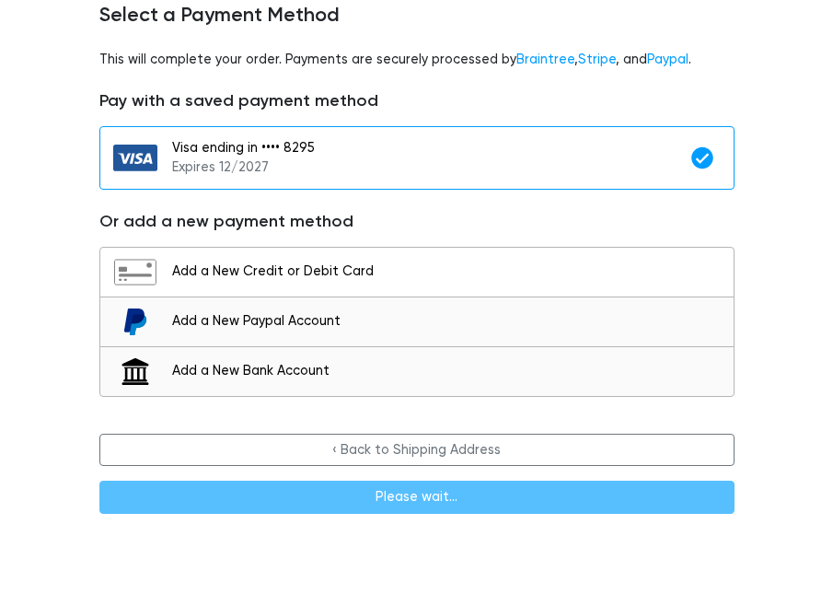
click at [276, 261] on div "Add a New Credit or Debit Card" at bounding box center [417, 272] width 615 height 27
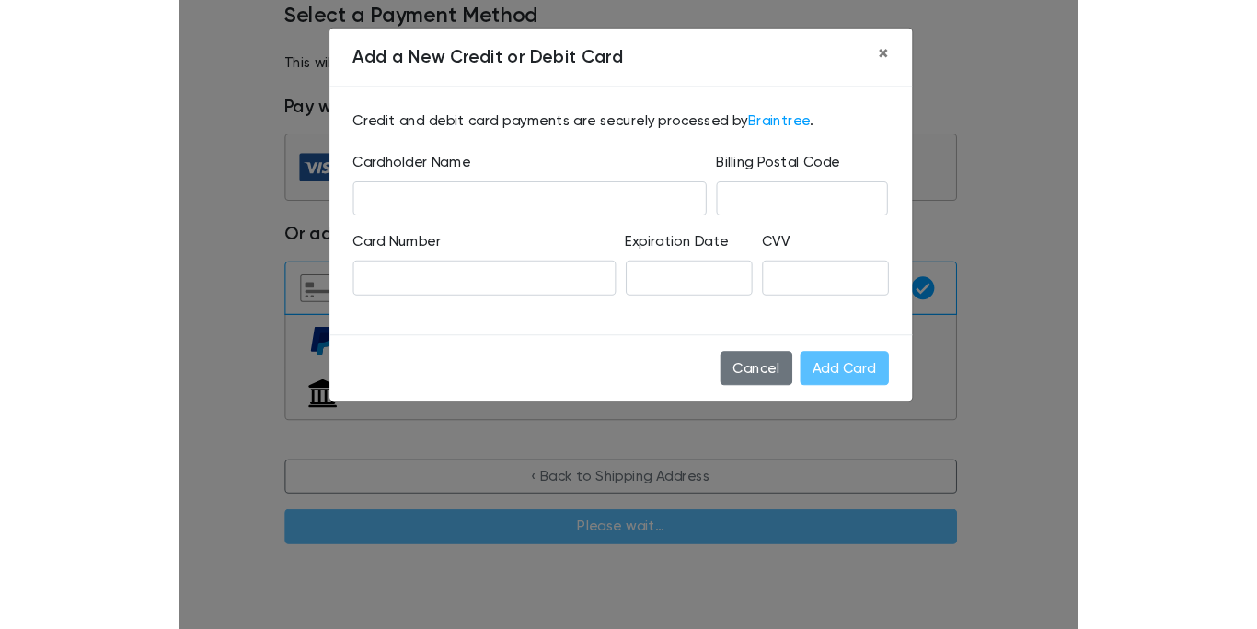
scroll to position [47, 0]
